Goal: Task Accomplishment & Management: Understand process/instructions

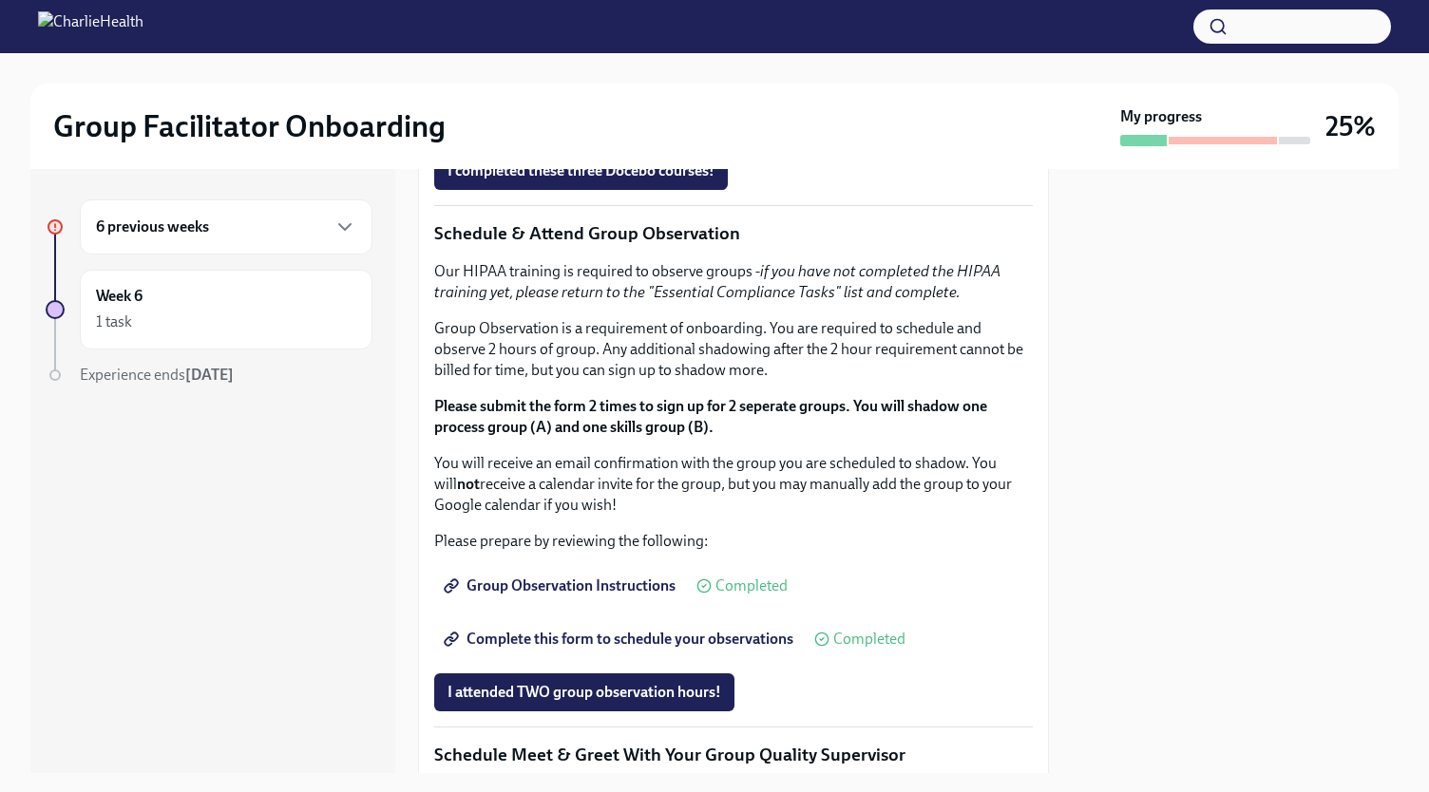
scroll to position [981, 0]
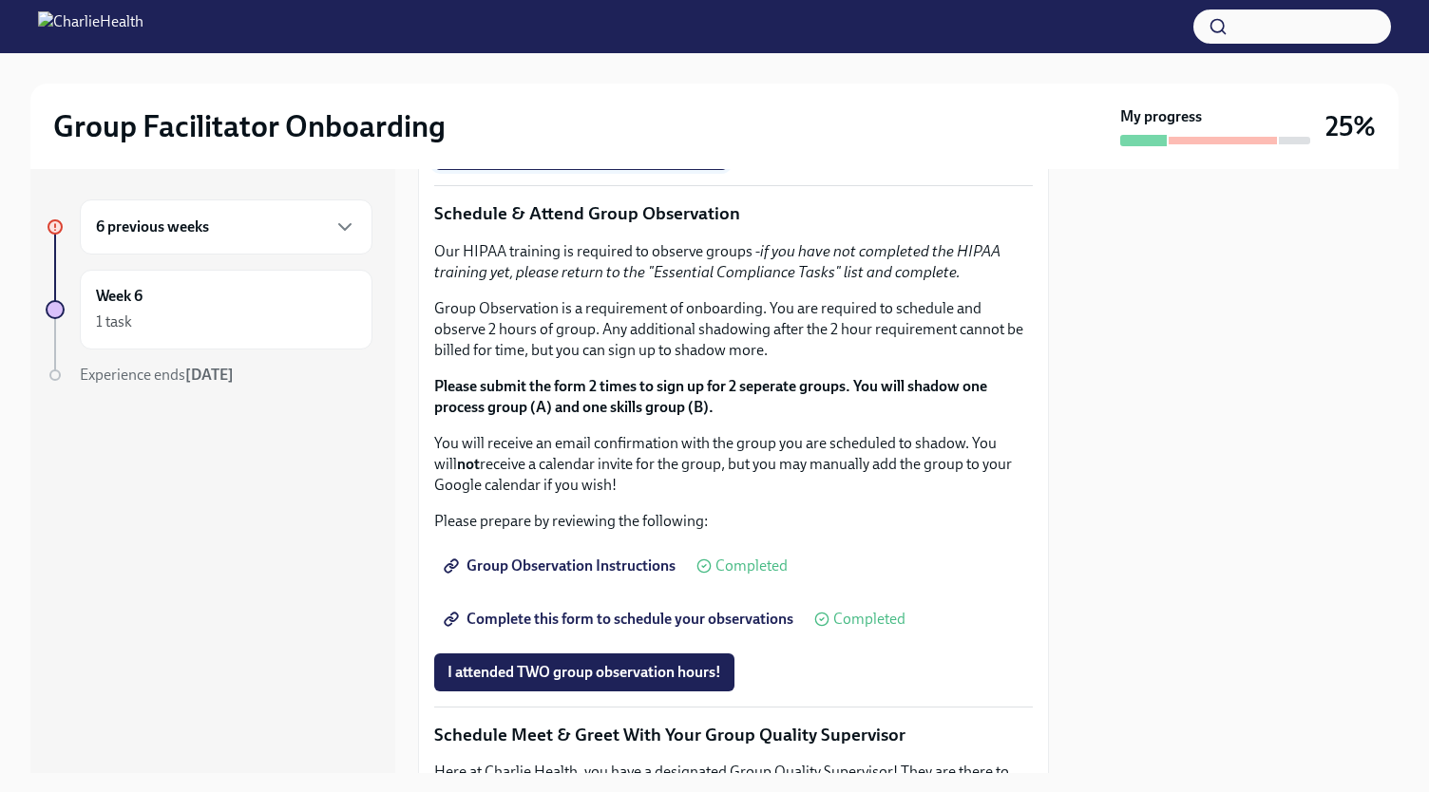
click at [536, 161] on span "I completed these three Docebo courses!" at bounding box center [580, 151] width 267 height 19
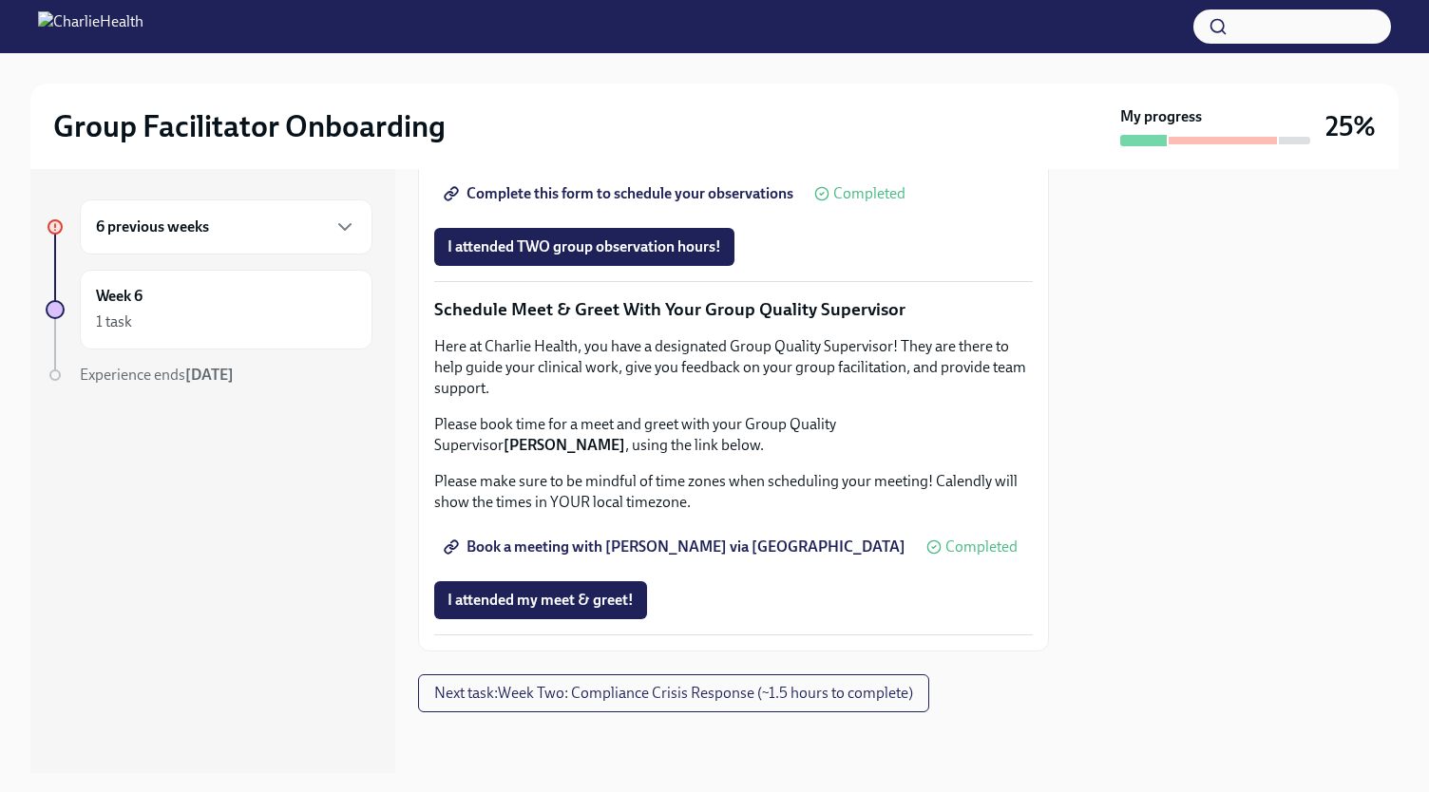
scroll to position [1823, 0]
click at [257, 292] on div "Week 6 1 task" at bounding box center [226, 309] width 260 height 47
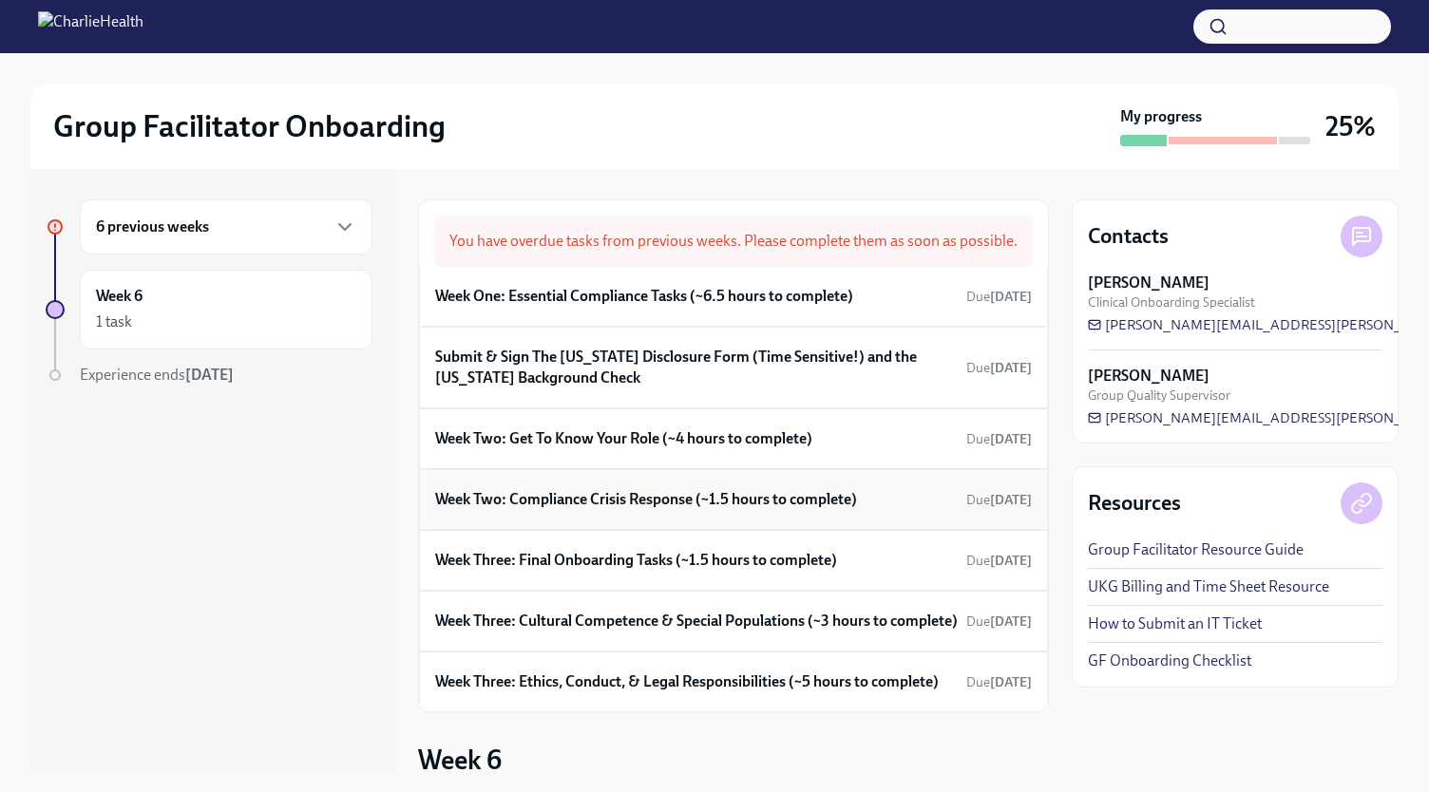
click at [506, 510] on h6 "Week Two: Compliance Crisis Response (~1.5 hours to complete)" at bounding box center [646, 499] width 422 height 21
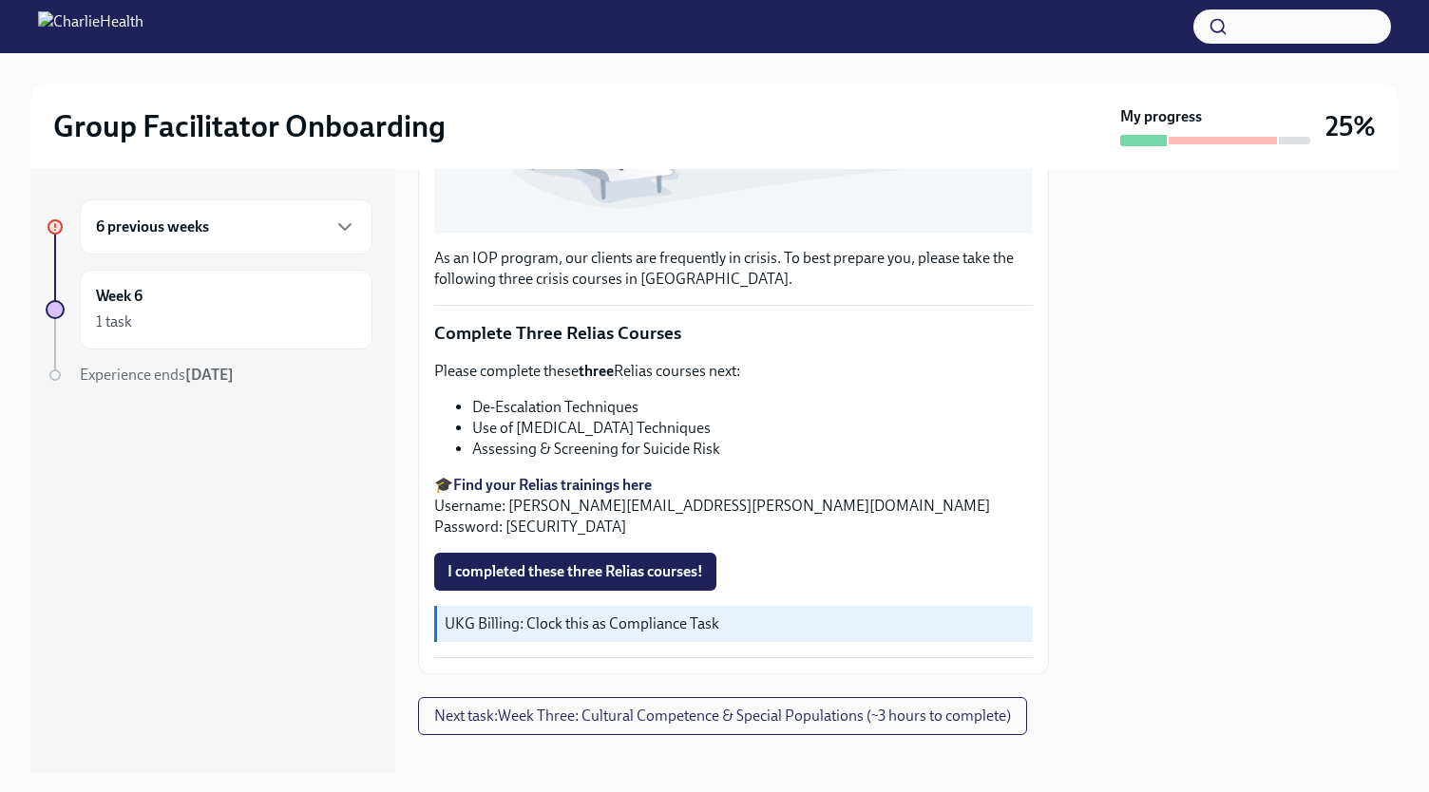
scroll to position [595, 0]
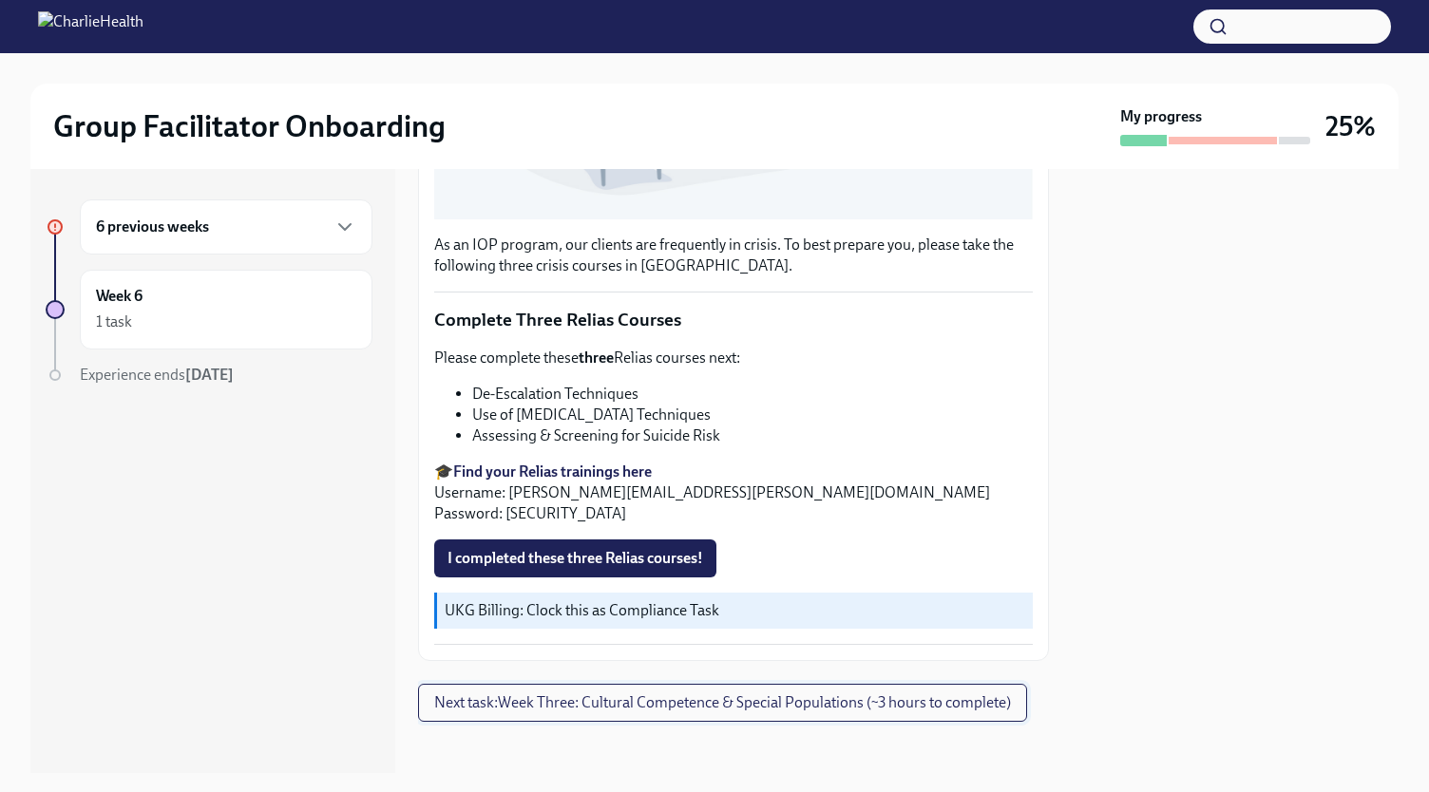
click at [560, 698] on span "Next task : Week Three: Cultural Competence & Special Populations (~3 hours to …" at bounding box center [722, 702] width 577 height 19
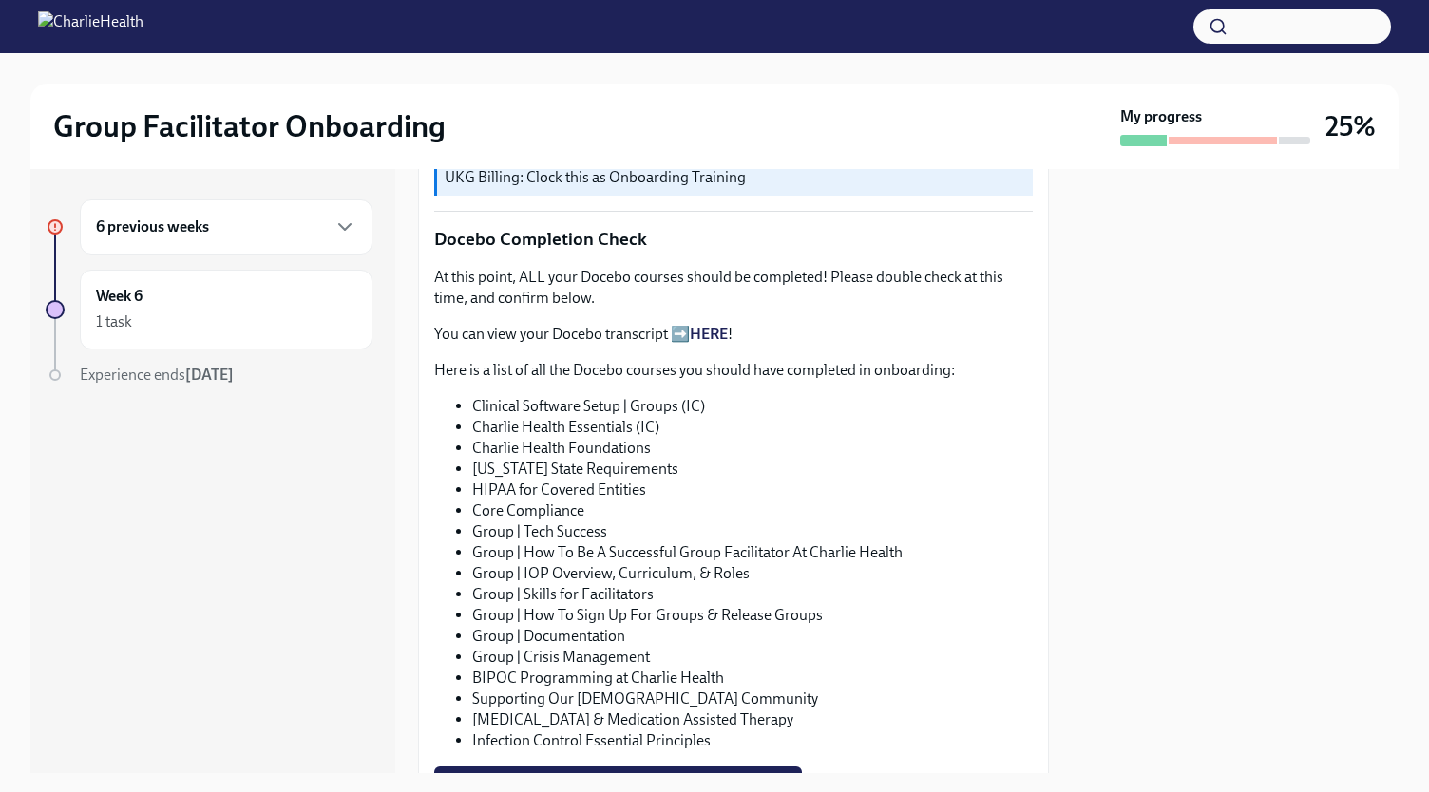
scroll to position [937, 0]
